Goal: Transaction & Acquisition: Purchase product/service

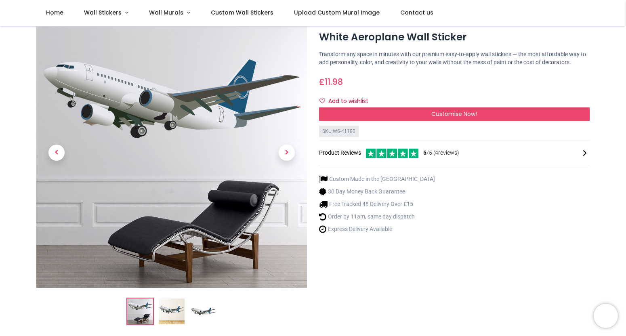
scroll to position [11, 0]
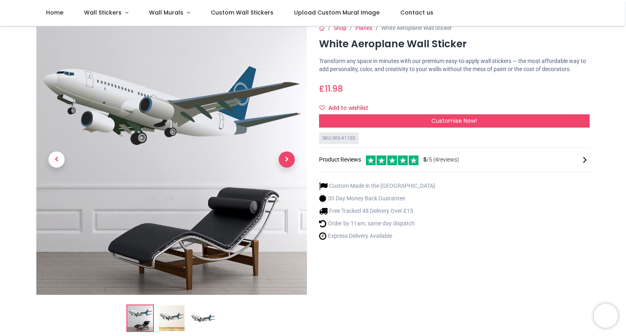
click at [285, 158] on span "Next" at bounding box center [287, 159] width 16 height 16
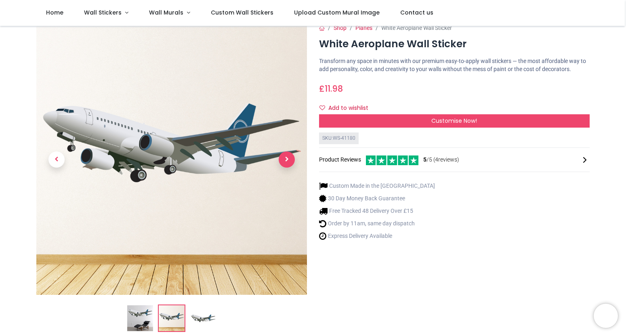
click at [285, 158] on span "Next" at bounding box center [287, 159] width 16 height 16
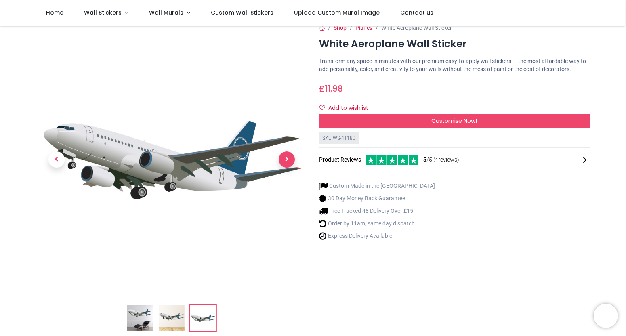
click at [285, 158] on span "Next" at bounding box center [287, 159] width 16 height 16
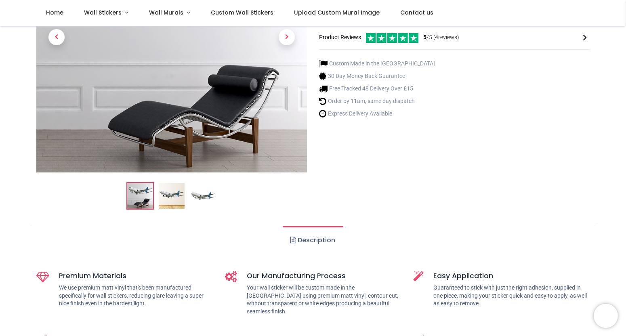
scroll to position [135, 0]
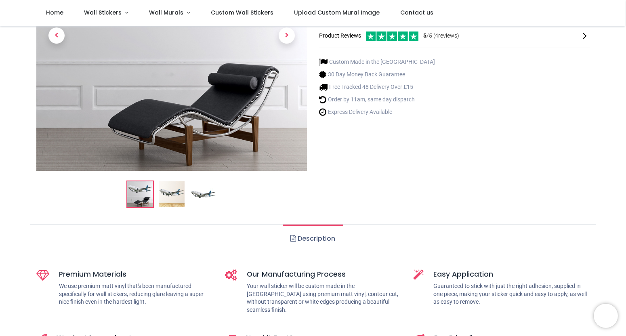
click at [195, 192] on img at bounding box center [203, 194] width 26 height 26
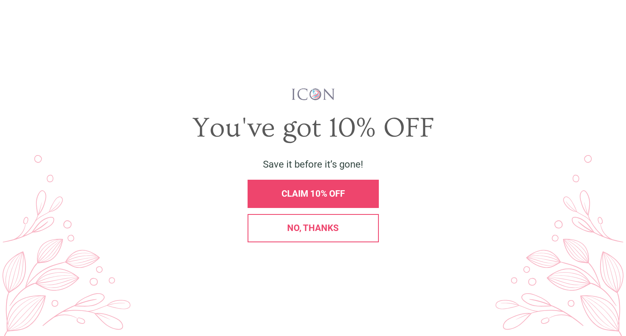
scroll to position [0, 0]
click at [334, 231] on span "No, thanks" at bounding box center [313, 228] width 52 height 10
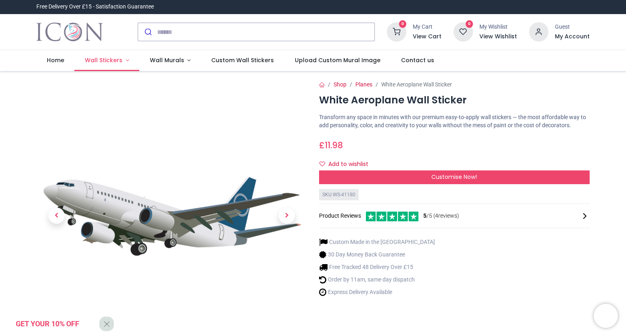
click at [102, 60] on span "Wall Stickers" at bounding box center [104, 60] width 38 height 8
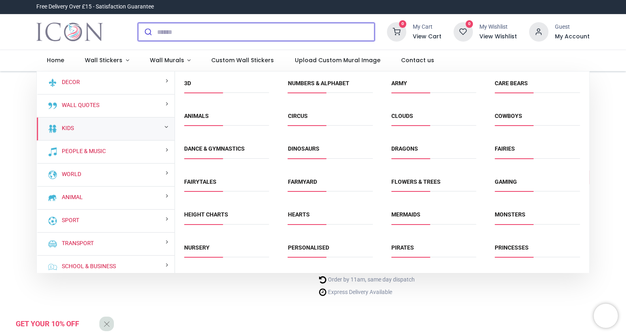
click at [256, 36] on input "search" at bounding box center [265, 32] width 217 height 18
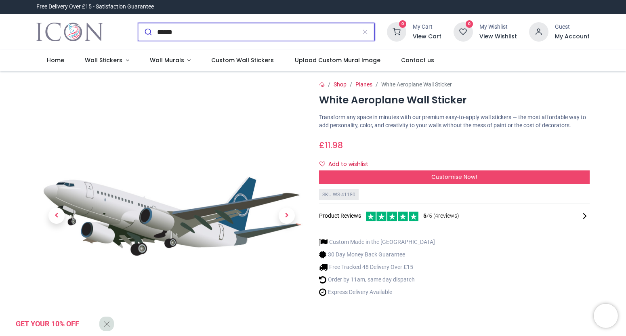
type input "******"
click at [138, 23] on button "submit" at bounding box center [147, 32] width 19 height 18
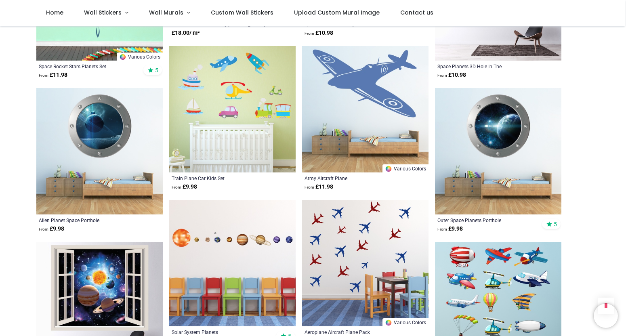
scroll to position [894, 0]
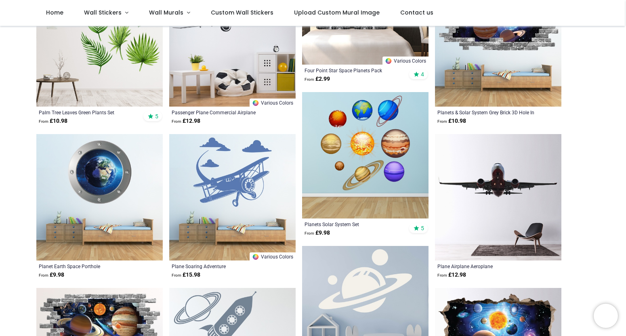
scroll to position [67, 0]
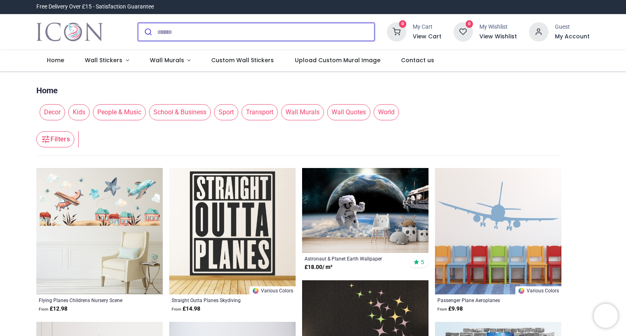
click at [212, 38] on input "search" at bounding box center [265, 32] width 217 height 18
type input "**********"
click at [138, 23] on button "submit" at bounding box center [147, 32] width 19 height 18
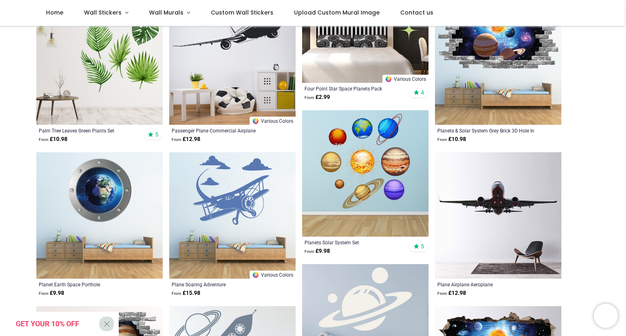
scroll to position [275, 0]
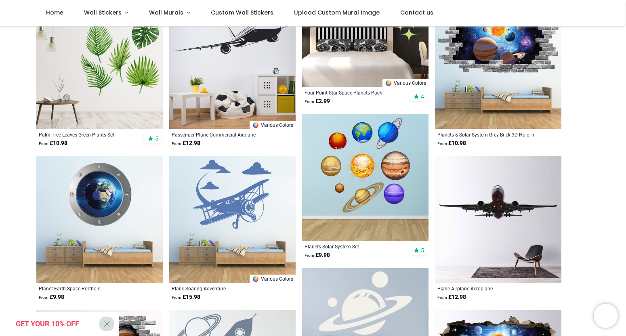
click at [497, 184] on img at bounding box center [498, 219] width 126 height 126
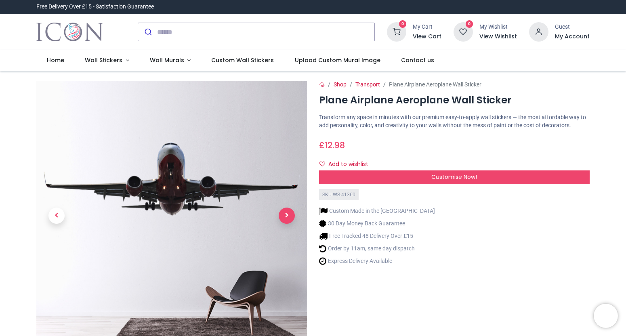
click at [286, 212] on span "Next" at bounding box center [287, 216] width 16 height 16
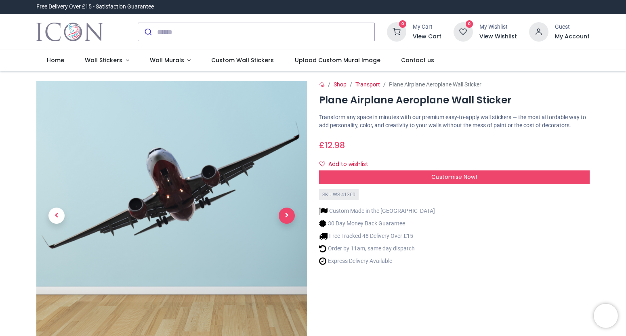
click at [285, 215] on span "Next" at bounding box center [287, 216] width 16 height 16
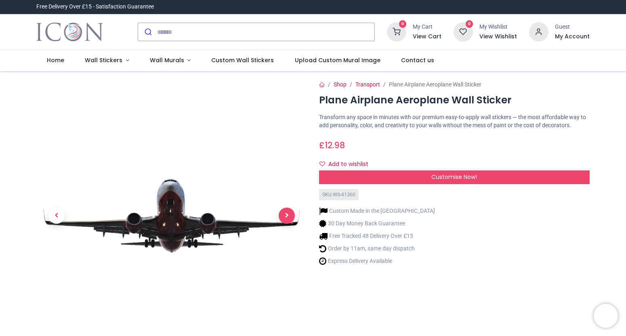
click at [285, 215] on span "Next" at bounding box center [287, 216] width 16 height 16
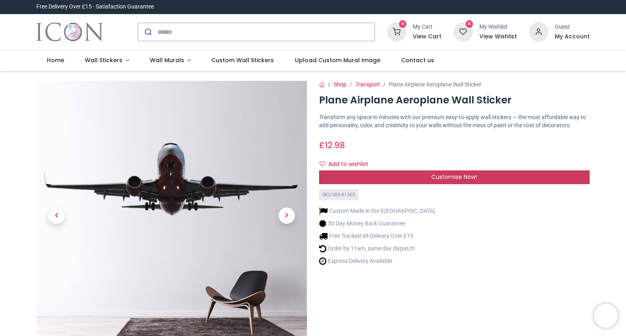
click at [450, 181] on span "Customise Now!" at bounding box center [454, 177] width 46 height 8
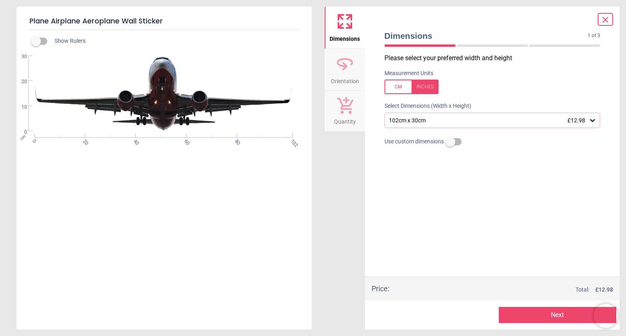
click at [442, 123] on div "102cm x 30cm £12.98" at bounding box center [488, 120] width 201 height 7
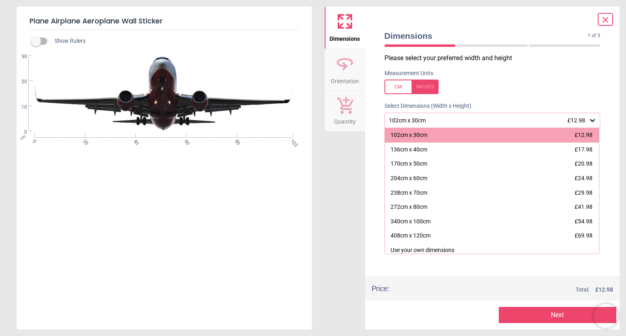
click at [233, 130] on div "cm 0 20 40 60 80 102 0 10 20 30" at bounding box center [164, 94] width 294 height 76
click at [605, 18] on icon at bounding box center [606, 20] width 10 height 10
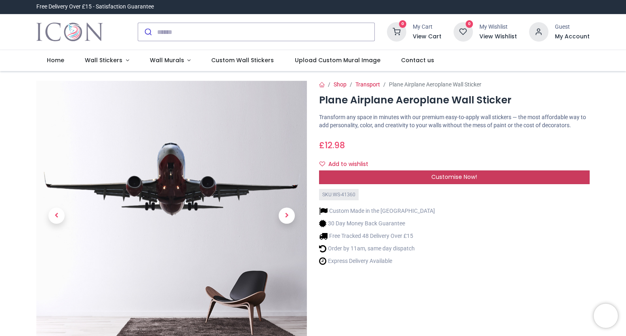
click at [454, 181] on span "Customise Now!" at bounding box center [454, 177] width 46 height 8
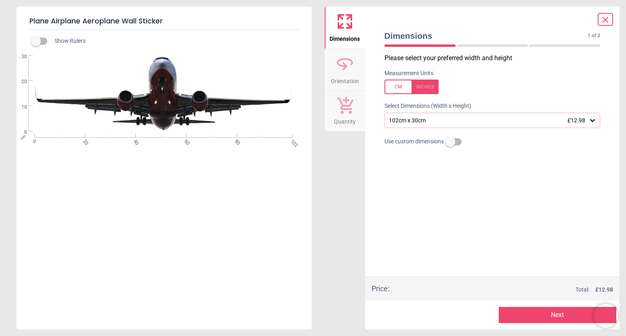
click at [604, 22] on icon at bounding box center [606, 20] width 10 height 10
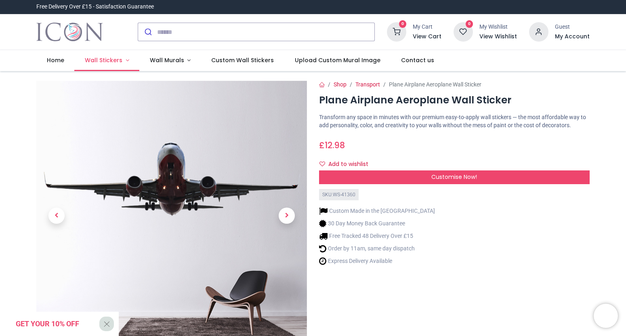
click at [88, 59] on span "Wall Stickers" at bounding box center [104, 60] width 38 height 8
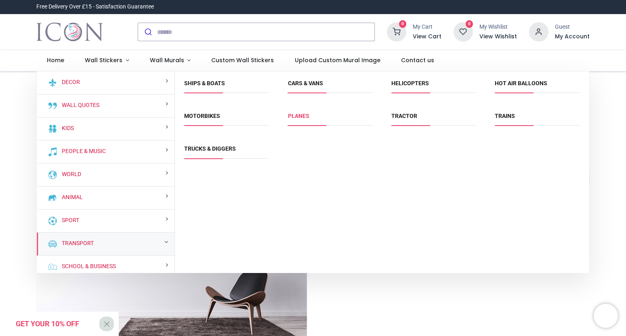
click at [301, 119] on link "Planes" at bounding box center [298, 116] width 21 height 6
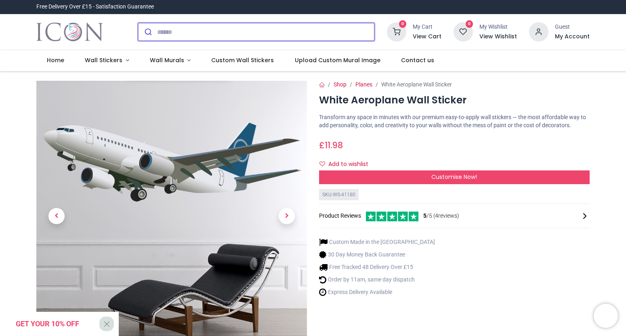
click at [216, 32] on input "search" at bounding box center [265, 32] width 217 height 18
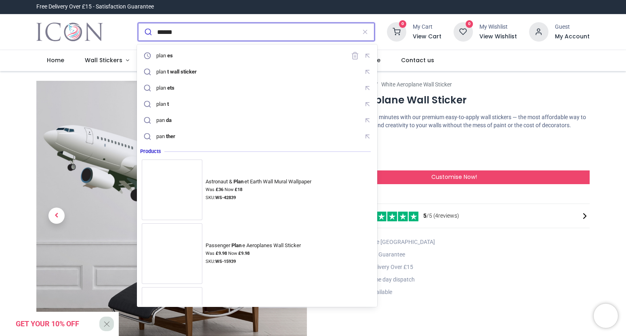
type input "******"
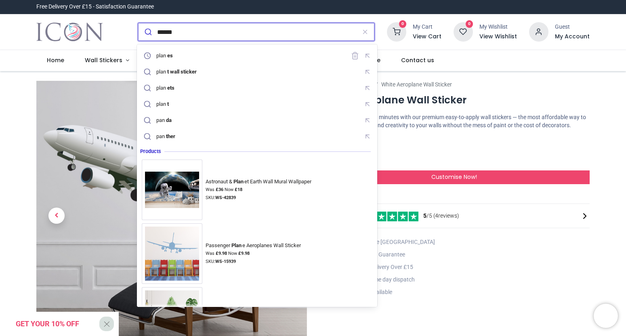
click at [138, 23] on button "submit" at bounding box center [147, 32] width 19 height 18
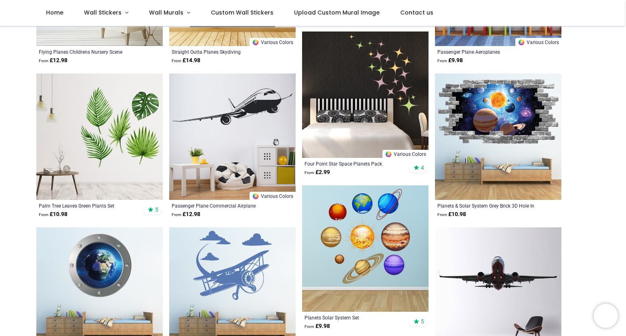
scroll to position [204, 0]
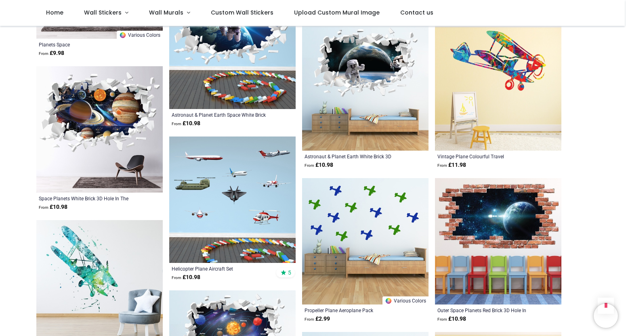
scroll to position [1777, 0]
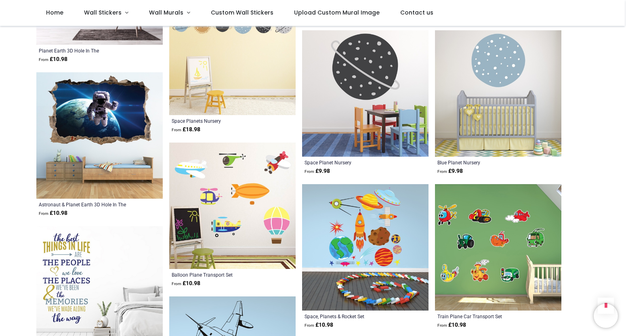
scroll to position [2668, 0]
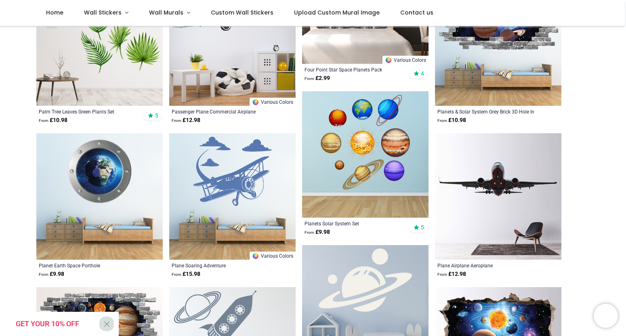
scroll to position [296, 0]
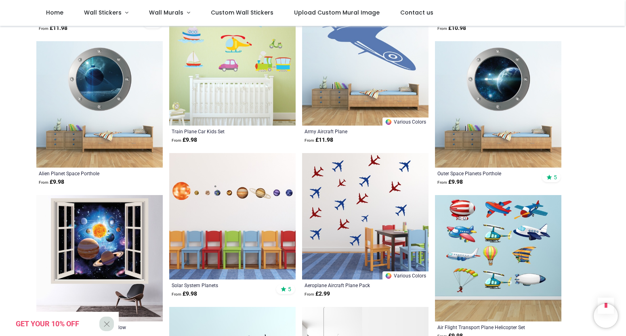
scroll to position [959, 0]
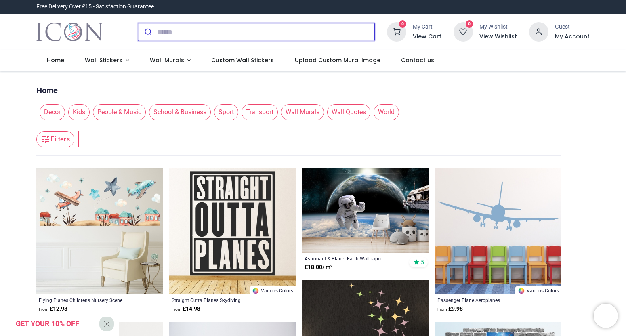
click at [240, 31] on input "search" at bounding box center [265, 32] width 217 height 18
type input "*****"
click at [138, 23] on button "submit" at bounding box center [147, 32] width 19 height 18
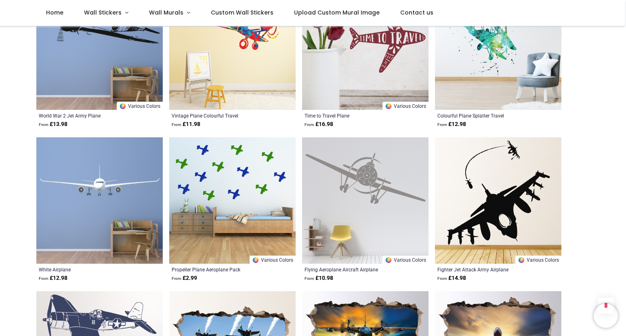
scroll to position [819, 0]
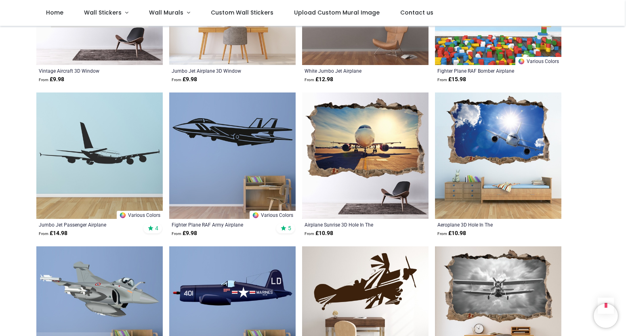
scroll to position [1324, 0]
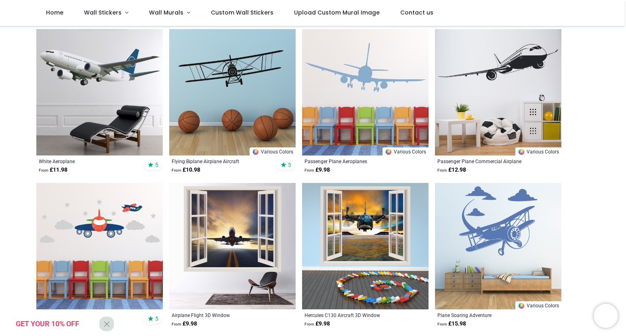
scroll to position [155, 0]
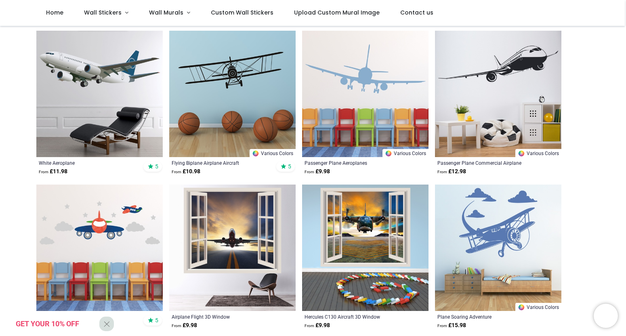
click at [80, 73] on img at bounding box center [99, 94] width 126 height 126
click at [102, 13] on span "Wall Stickers" at bounding box center [103, 12] width 38 height 8
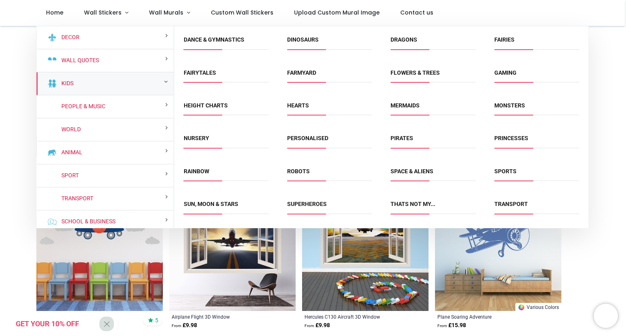
scroll to position [94, 0]
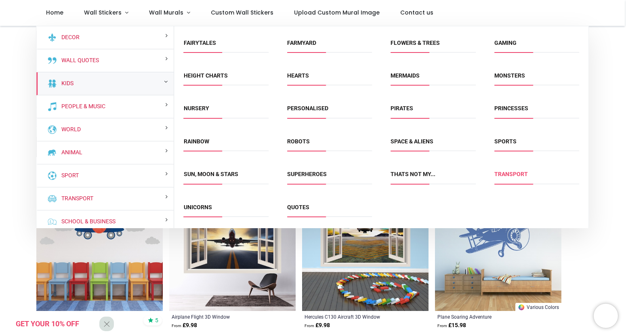
click at [507, 176] on link "Transport" at bounding box center [511, 174] width 34 height 6
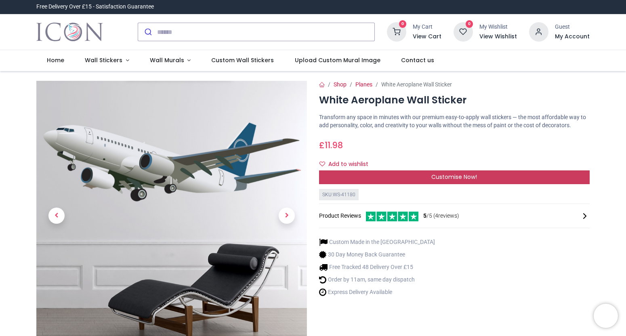
click at [431, 180] on div "Customise Now!" at bounding box center [454, 177] width 271 height 14
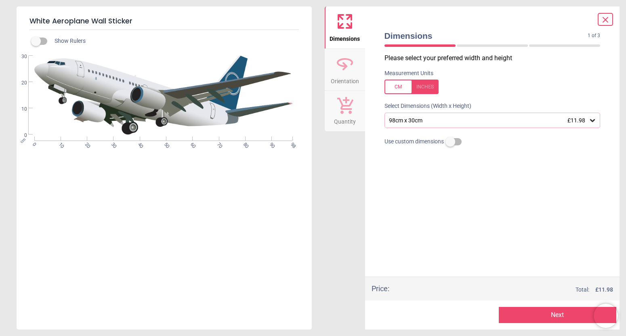
click at [419, 121] on div "98cm x 30cm £11.98" at bounding box center [488, 120] width 201 height 7
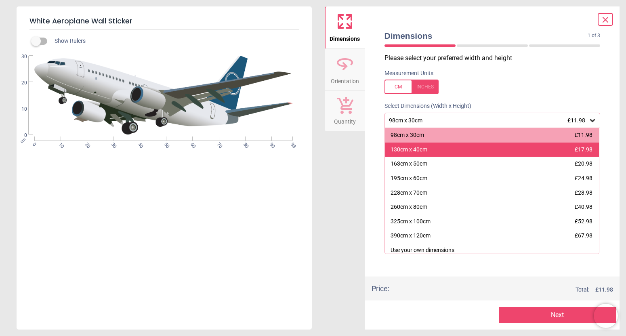
click at [420, 151] on div "130cm x 40cm" at bounding box center [409, 150] width 37 height 8
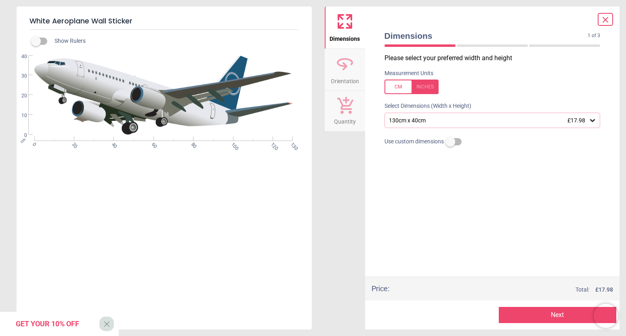
click at [603, 19] on icon at bounding box center [606, 20] width 10 height 10
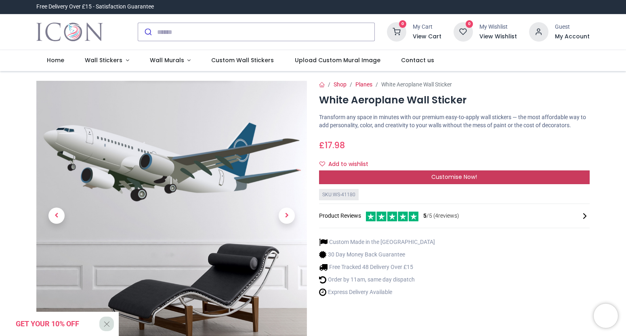
click at [440, 184] on div "Customise Now!" at bounding box center [454, 177] width 271 height 14
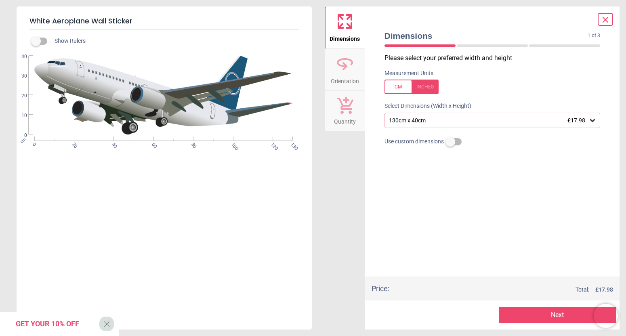
click at [459, 121] on div "130cm x 40cm £17.98" at bounding box center [488, 120] width 201 height 7
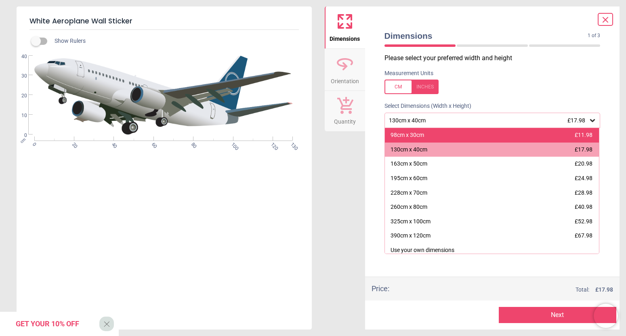
click at [469, 135] on div "98cm x 30cm £11.98" at bounding box center [492, 135] width 214 height 15
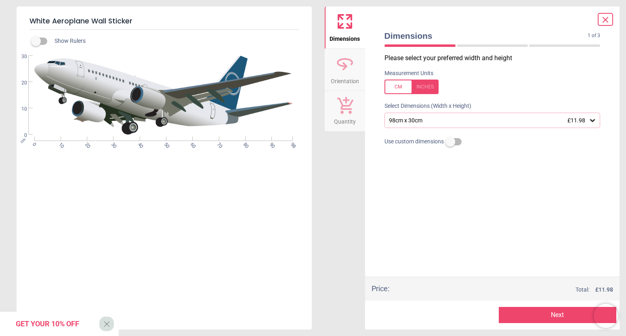
click at [607, 20] on icon at bounding box center [606, 20] width 10 height 10
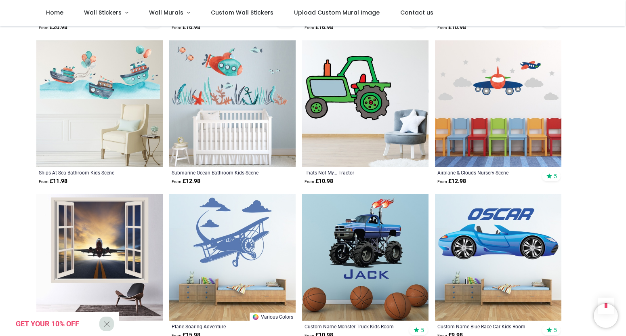
scroll to position [964, 0]
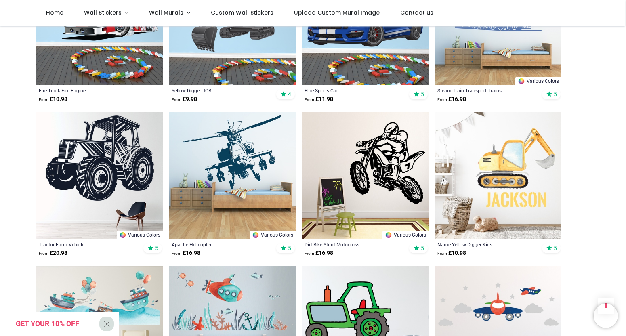
scroll to position [695, 0]
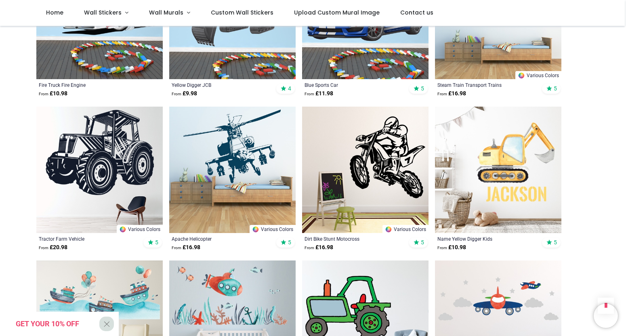
click at [256, 162] on img at bounding box center [232, 170] width 126 height 126
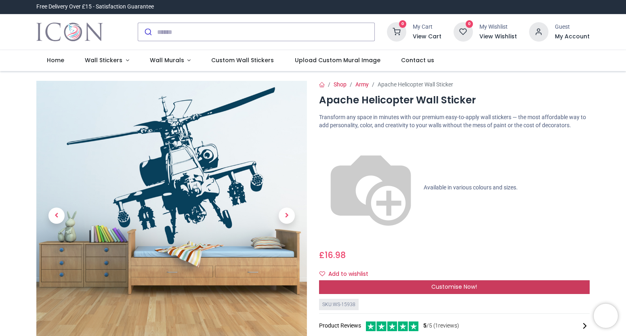
click at [468, 283] on span "Customise Now!" at bounding box center [454, 287] width 46 height 8
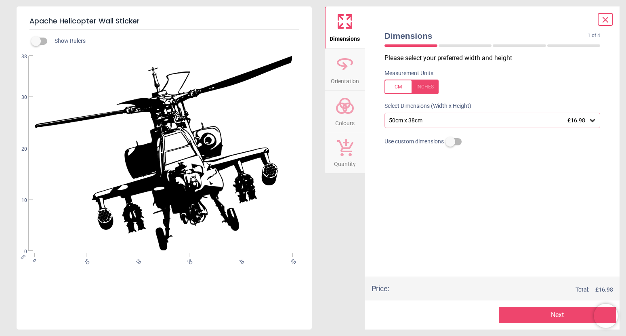
click at [476, 120] on div "50cm x 38cm £16.98" at bounding box center [488, 120] width 201 height 7
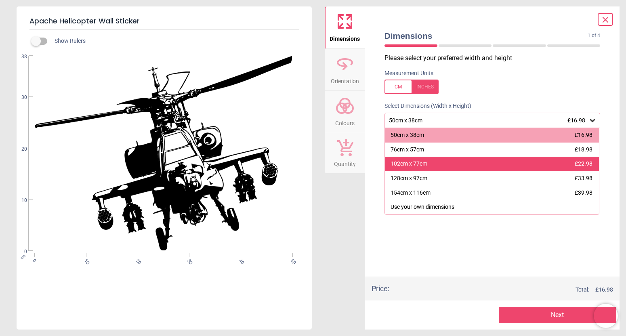
click at [445, 170] on div "102cm x 77cm £22.98" at bounding box center [492, 164] width 214 height 15
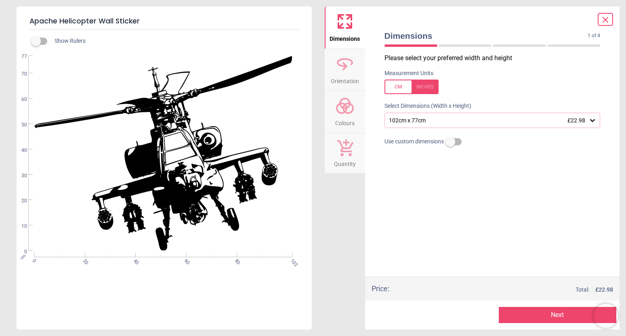
click at [357, 109] on button "Colours" at bounding box center [345, 112] width 40 height 42
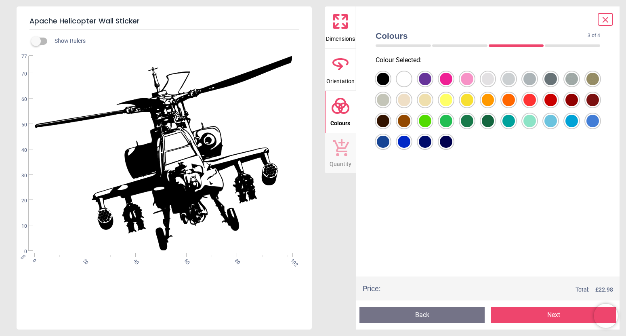
click at [422, 312] on button "Back" at bounding box center [421, 315] width 125 height 16
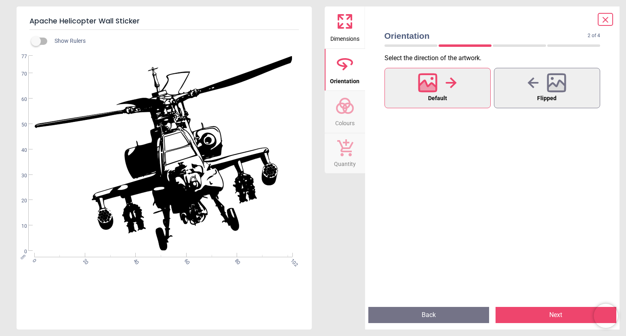
click at [422, 312] on button "Back" at bounding box center [428, 315] width 121 height 16
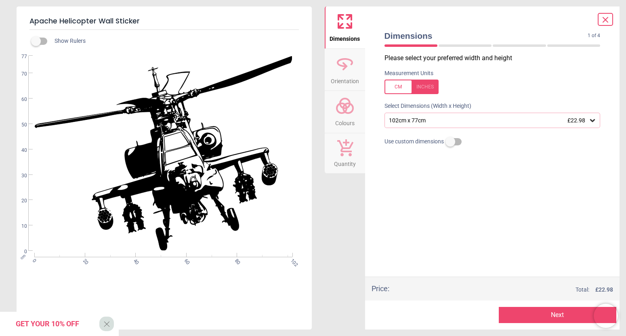
click at [604, 17] on icon at bounding box center [606, 20] width 10 height 10
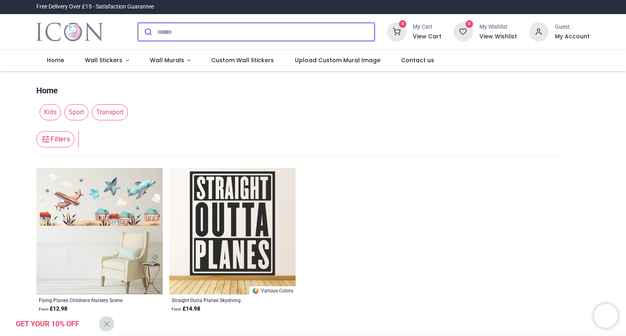
click at [172, 35] on input "search" at bounding box center [265, 32] width 217 height 18
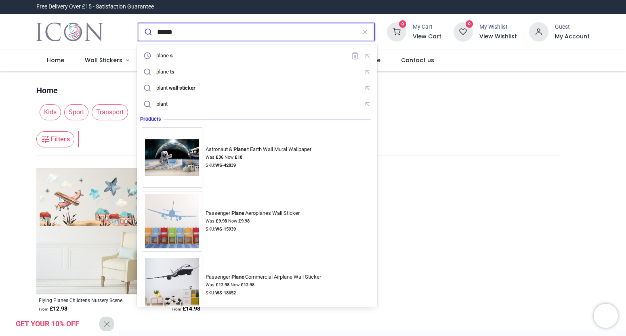
type input "******"
click at [138, 23] on button "submit" at bounding box center [147, 32] width 19 height 18
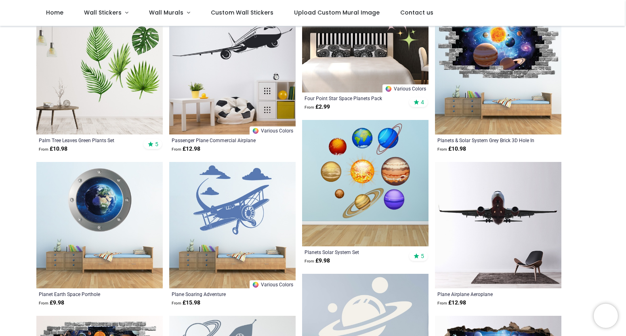
scroll to position [271, 0]
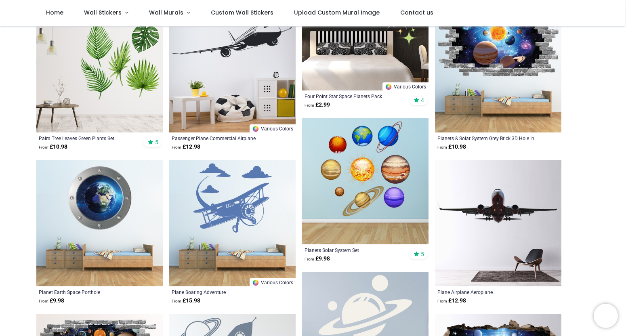
click at [503, 211] on img at bounding box center [498, 223] width 126 height 126
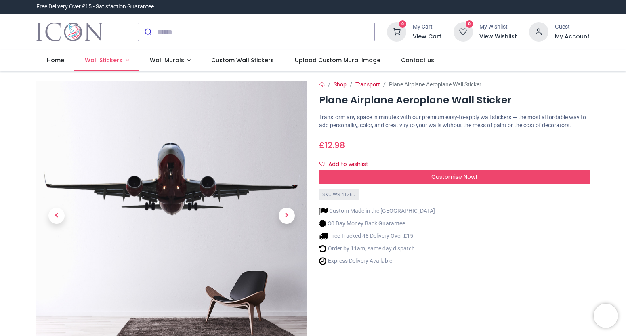
click at [124, 63] on link "Wall Stickers" at bounding box center [106, 60] width 65 height 21
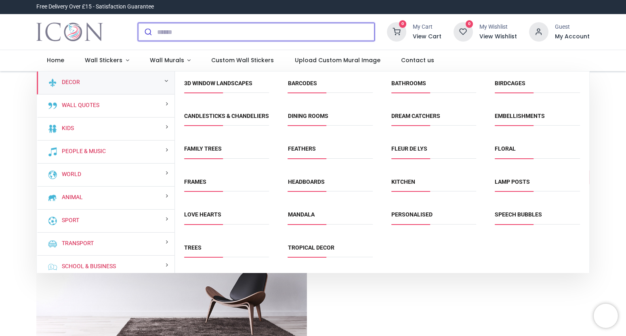
click at [173, 31] on input "search" at bounding box center [265, 32] width 217 height 18
